Goal: Use online tool/utility: Utilize a website feature to perform a specific function

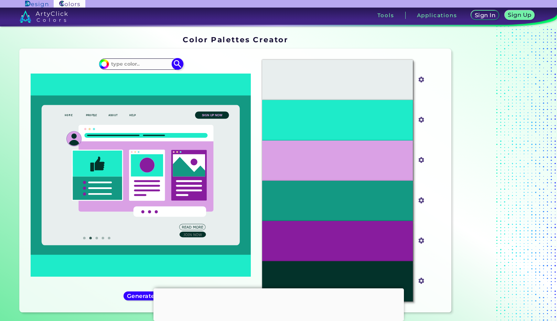
click at [126, 64] on input at bounding box center [141, 63] width 64 height 9
paste input "#056152"
type input "#056152"
click at [183, 62] on div "#1eebc9 #056152" at bounding box center [140, 180] width 231 height 253
click at [182, 62] on img at bounding box center [177, 64] width 12 height 12
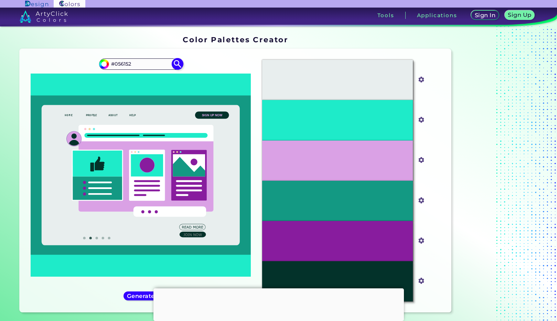
type input "#056152"
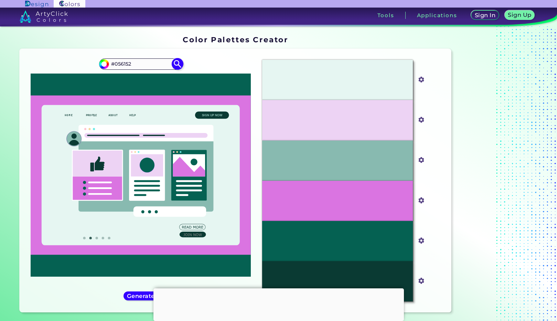
click at [182, 62] on img at bounding box center [177, 64] width 12 height 12
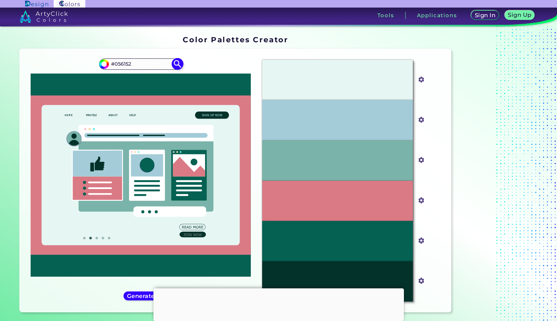
click at [177, 69] on img at bounding box center [177, 64] width 12 height 12
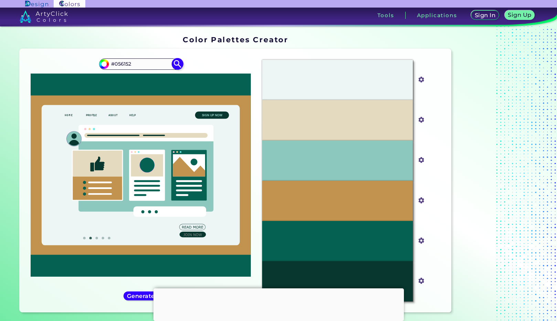
click at [177, 69] on img at bounding box center [177, 64] width 12 height 12
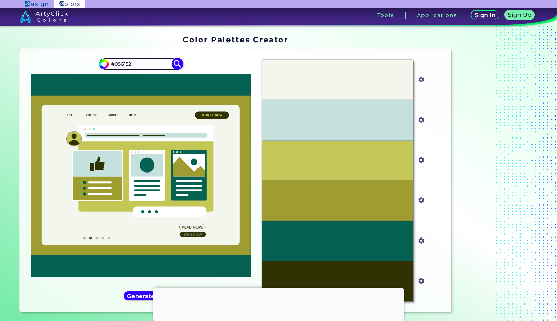
click at [177, 69] on img at bounding box center [177, 64] width 12 height 12
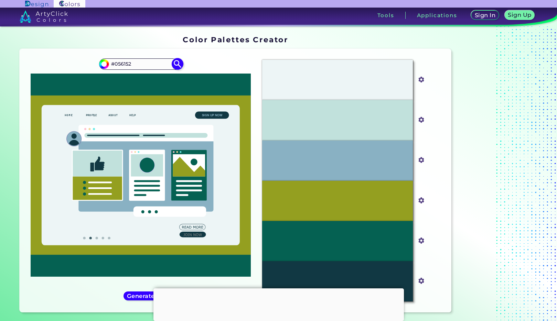
click at [172, 64] on img at bounding box center [177, 64] width 12 height 12
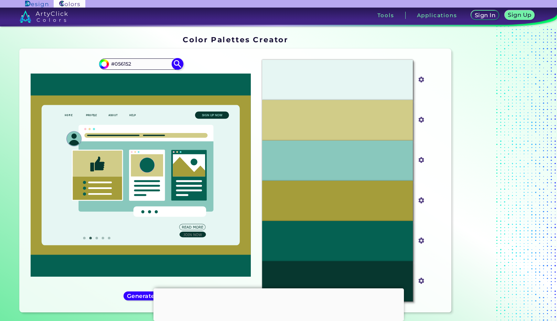
click at [172, 64] on img at bounding box center [177, 64] width 12 height 12
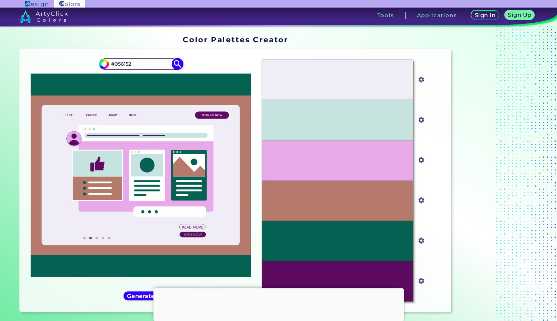
click at [172, 64] on img at bounding box center [177, 64] width 12 height 12
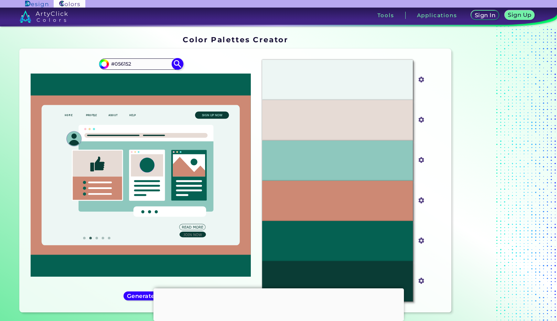
click at [180, 68] on img at bounding box center [177, 64] width 12 height 12
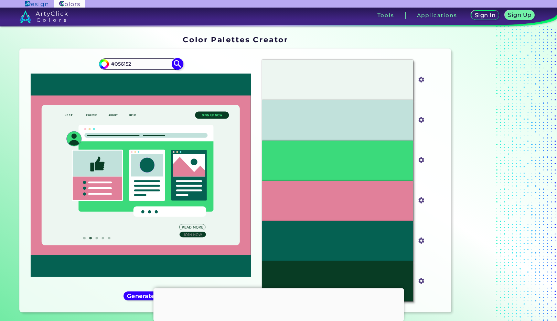
click at [180, 68] on img at bounding box center [177, 64] width 12 height 12
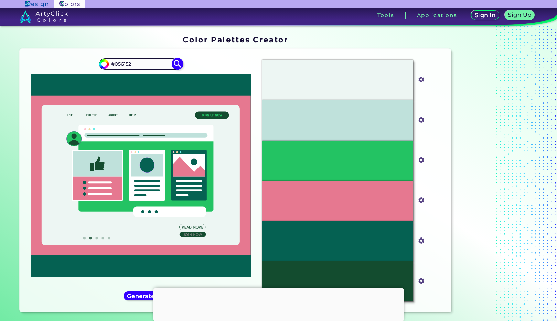
click at [174, 64] on img at bounding box center [177, 64] width 12 height 12
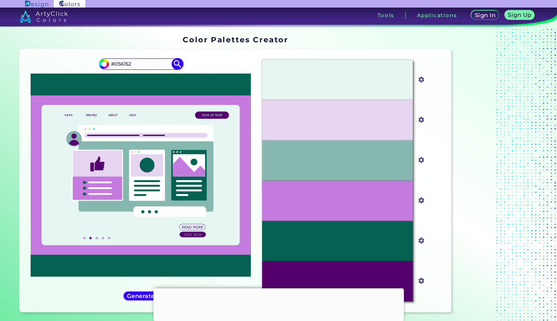
click at [174, 63] on img at bounding box center [177, 64] width 12 height 12
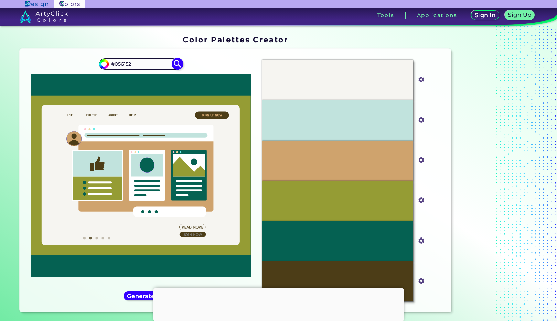
click at [173, 66] on img at bounding box center [177, 64] width 12 height 12
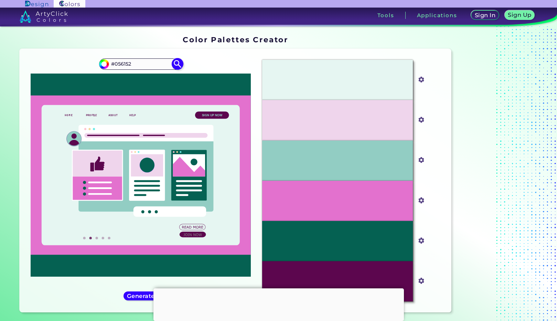
click at [176, 59] on img at bounding box center [177, 64] width 12 height 12
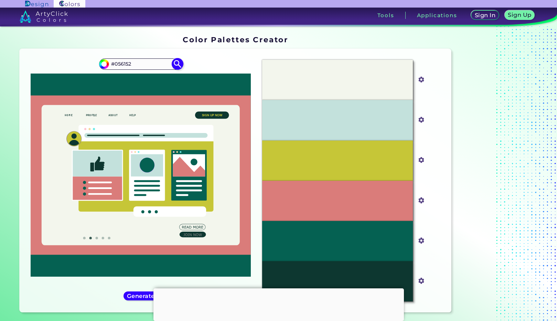
click at [176, 66] on img at bounding box center [177, 64] width 12 height 12
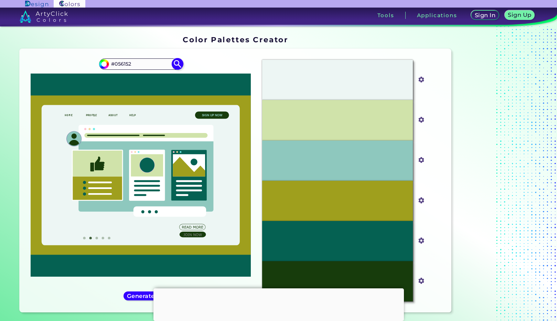
click at [176, 66] on img at bounding box center [177, 64] width 12 height 12
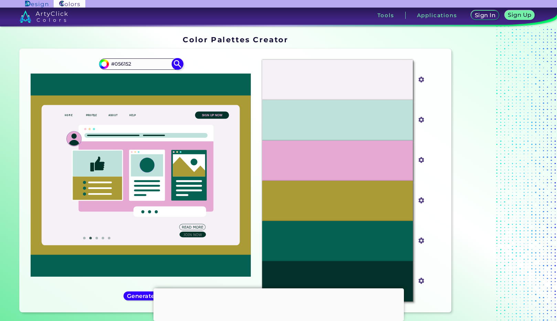
click at [175, 66] on img at bounding box center [177, 64] width 12 height 12
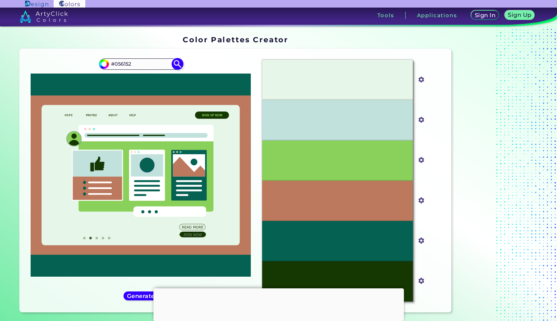
click at [175, 60] on img at bounding box center [177, 64] width 12 height 12
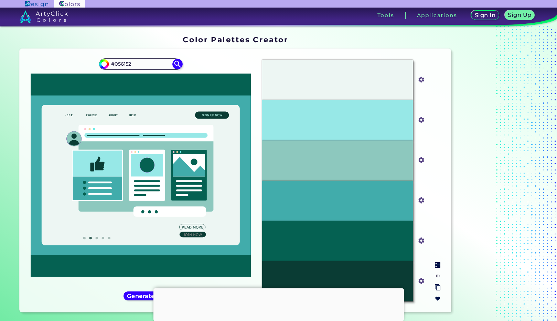
click at [439, 278] on img at bounding box center [438, 276] width 6 height 6
click at [178, 65] on img at bounding box center [177, 64] width 12 height 12
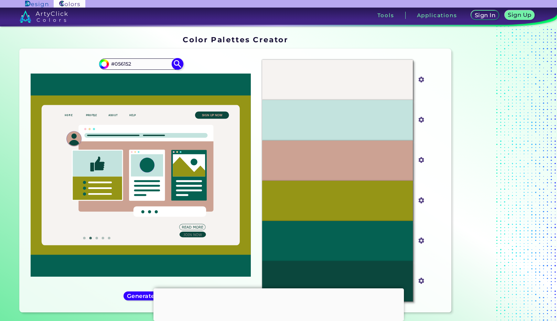
click at [179, 63] on img at bounding box center [177, 64] width 12 height 12
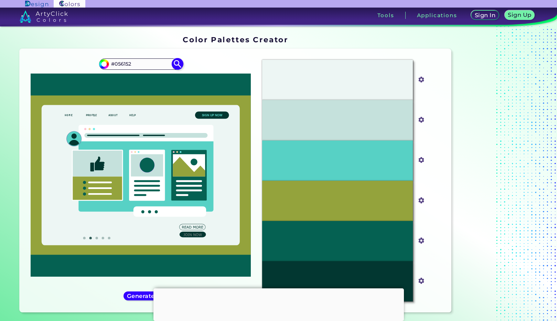
click at [179, 63] on img at bounding box center [177, 64] width 12 height 12
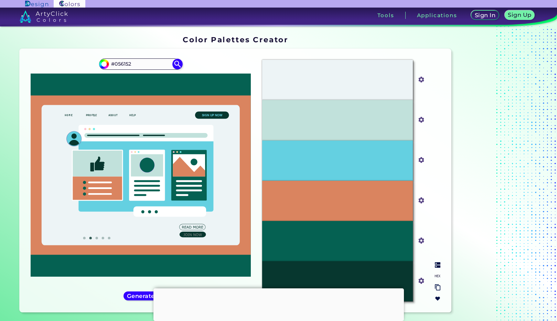
click at [436, 276] on img at bounding box center [438, 276] width 6 height 6
click at [332, 198] on p "#DA845F" at bounding box center [337, 201] width 23 height 8
click at [332, 200] on p "#DA845F" at bounding box center [337, 201] width 23 height 8
copy p "DA845F"
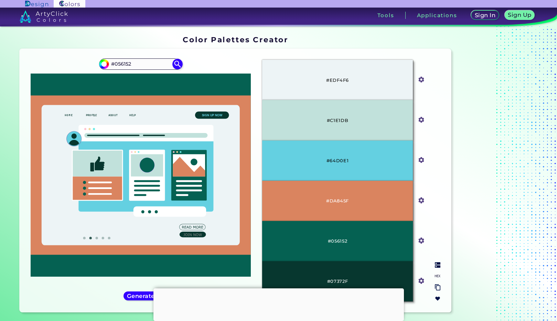
click at [313, 181] on div "#DA845F" at bounding box center [337, 201] width 151 height 40
drag, startPoint x: 343, startPoint y: 160, endPoint x: 322, endPoint y: 160, distance: 21.0
click at [323, 160] on div "#64D0E1" at bounding box center [337, 161] width 151 height 40
copy p "#64D0E1"
drag, startPoint x: 207, startPoint y: 63, endPoint x: 195, endPoint y: 63, distance: 11.7
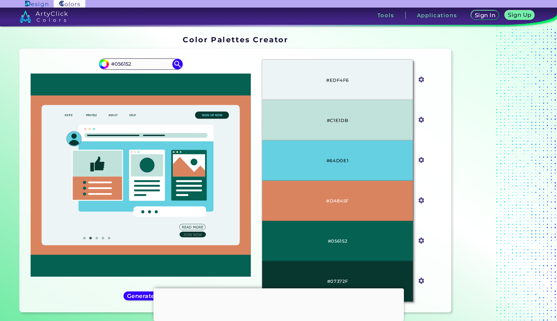
click at [202, 63] on div "#056152 #056152" at bounding box center [140, 180] width 231 height 253
click at [181, 63] on img at bounding box center [177, 64] width 12 height 12
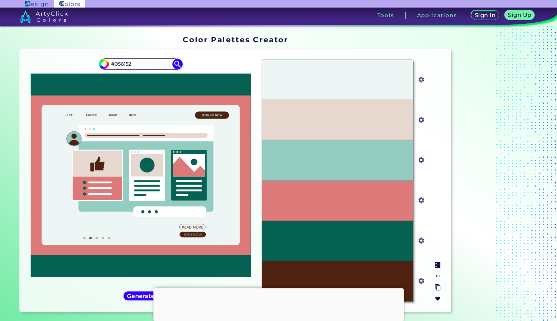
click at [338, 123] on p "#E6D8CF" at bounding box center [337, 121] width 23 height 8
click at [436, 278] on img at bounding box center [438, 276] width 6 height 6
click at [336, 119] on p "#E6D8CF" at bounding box center [337, 121] width 23 height 8
copy p "E6D8CF"
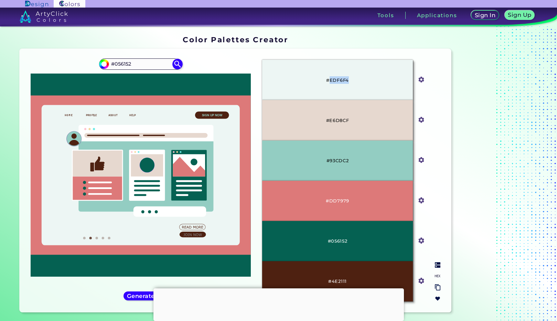
drag, startPoint x: 354, startPoint y: 80, endPoint x: 329, endPoint y: 82, distance: 24.9
click at [329, 82] on div "#EDF6F4" at bounding box center [337, 80] width 151 height 40
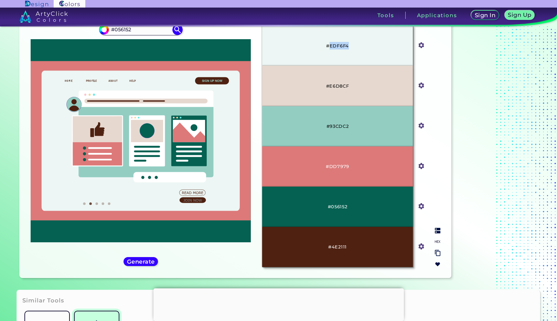
scroll to position [79, 0]
